Goal: Transaction & Acquisition: Obtain resource

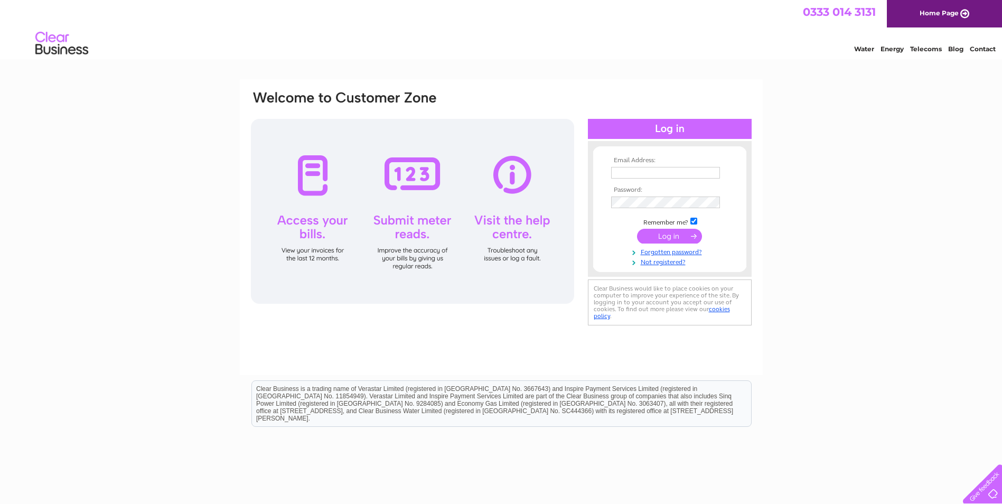
type input "angelagorman@decoraltd.co.uk"
click at [666, 237] on input "submit" at bounding box center [669, 236] width 65 height 15
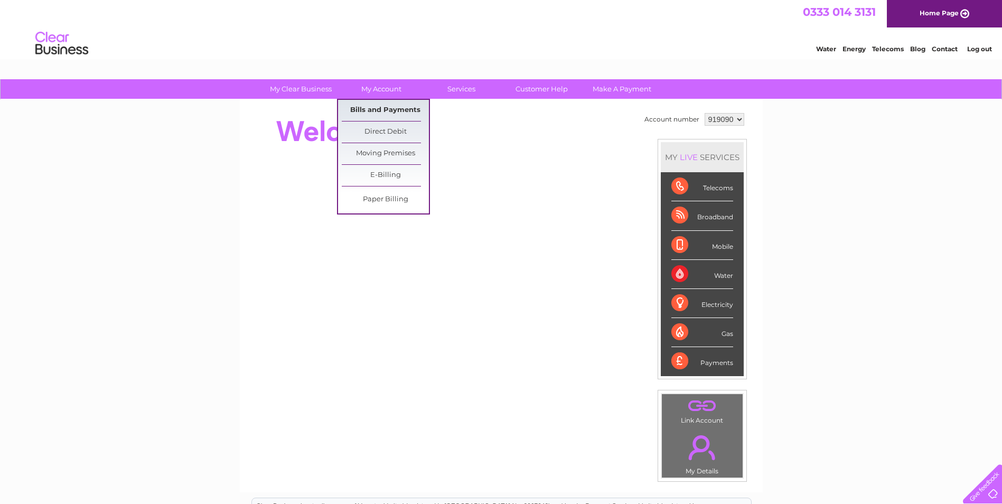
click at [384, 110] on link "Bills and Payments" at bounding box center [385, 110] width 87 height 21
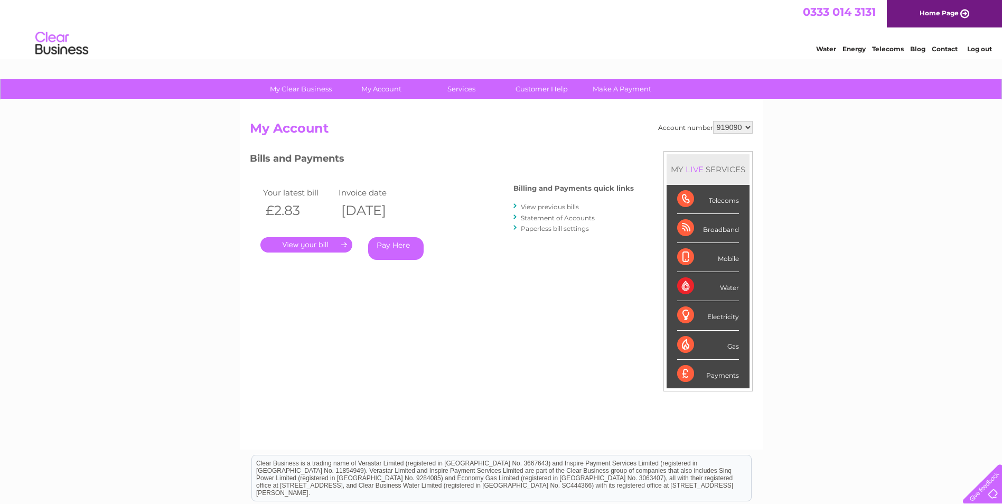
click at [325, 248] on link "." at bounding box center [306, 244] width 92 height 15
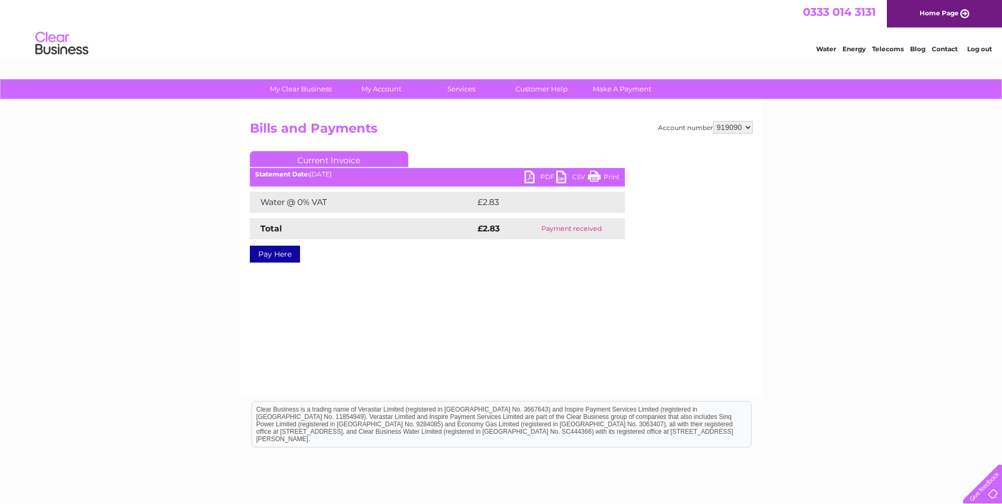
click at [539, 174] on link "PDF" at bounding box center [540, 178] width 32 height 15
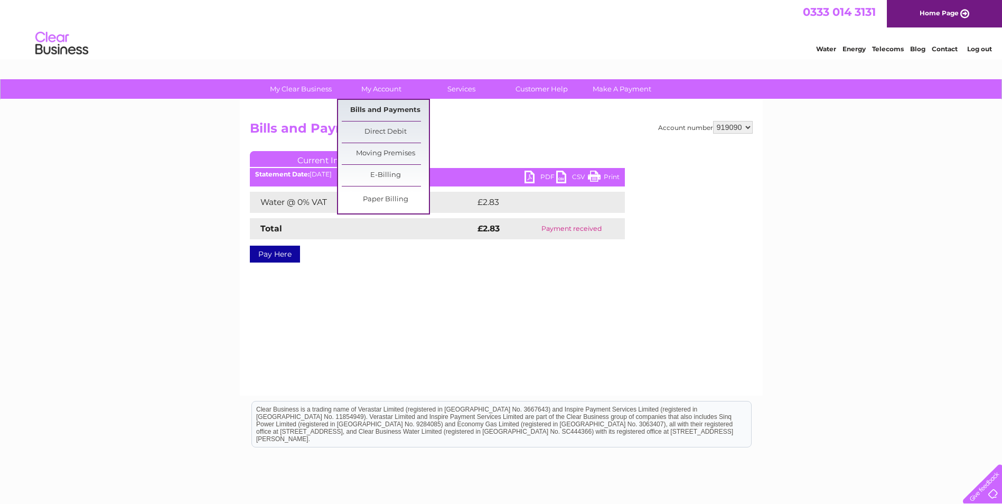
click at [387, 103] on link "Bills and Payments" at bounding box center [385, 110] width 87 height 21
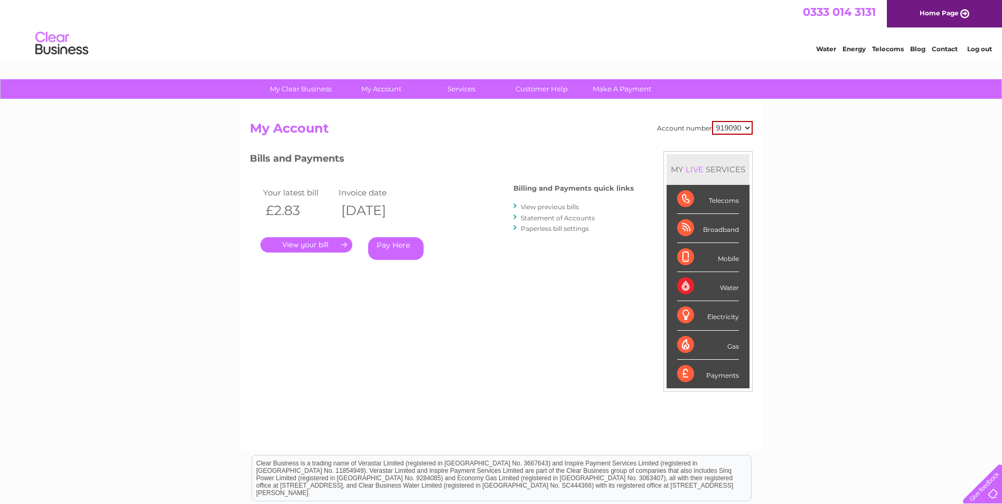
click at [533, 205] on link "View previous bills" at bounding box center [550, 207] width 58 height 8
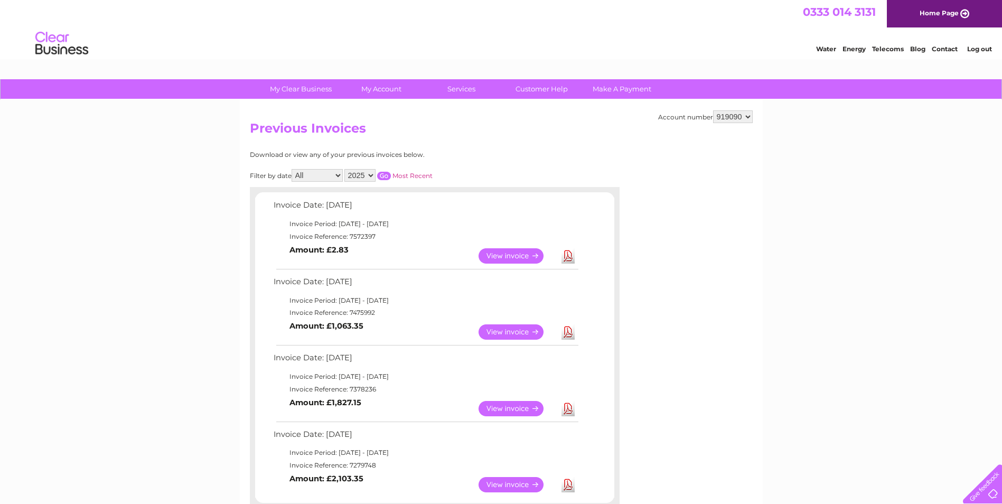
click at [504, 257] on link "View" at bounding box center [517, 255] width 78 height 15
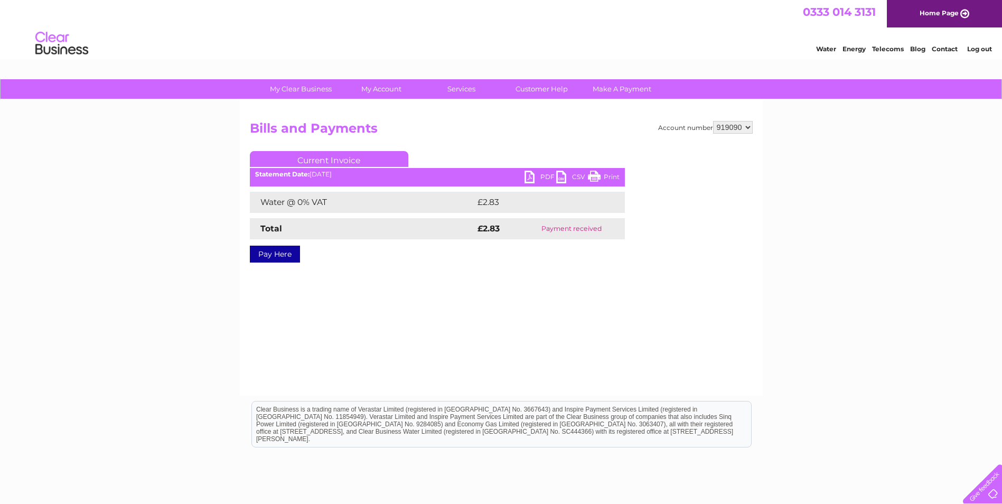
click at [545, 177] on link "PDF" at bounding box center [540, 178] width 32 height 15
